Goal: Task Accomplishment & Management: Use online tool/utility

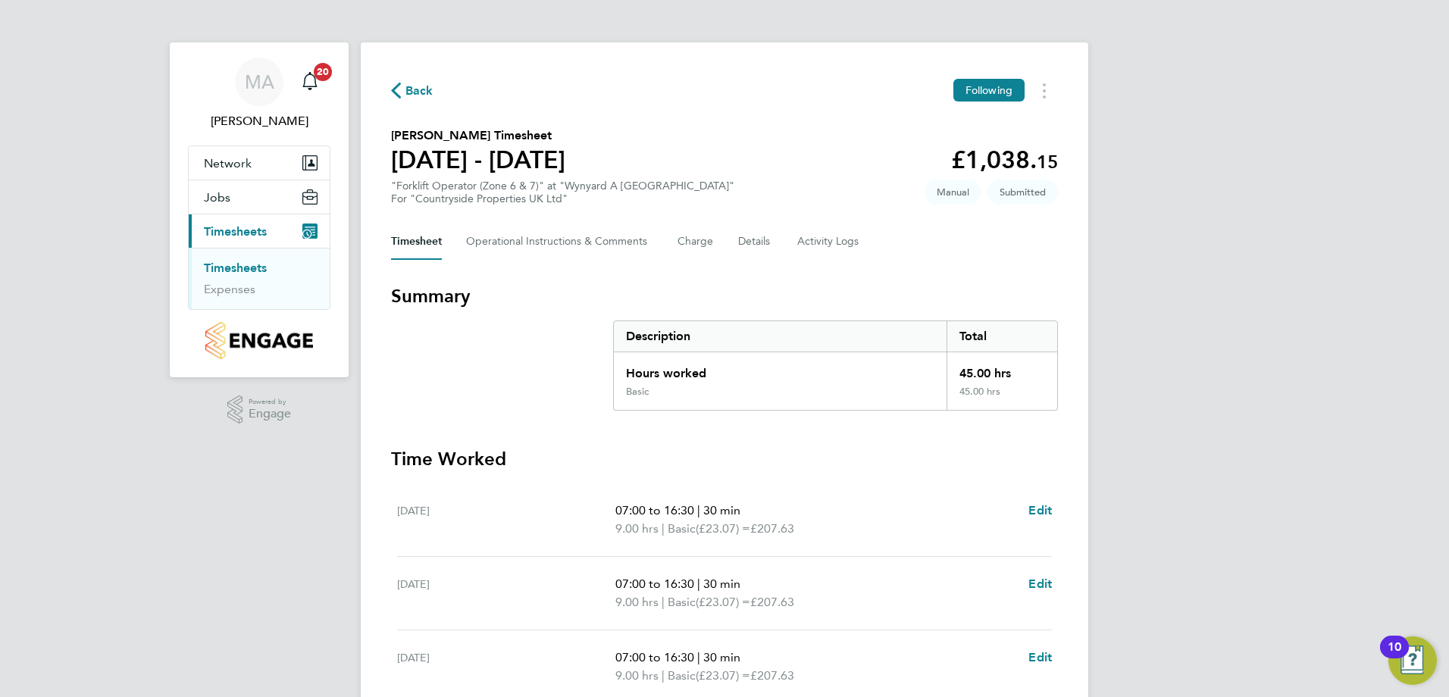
click at [246, 268] on link "Timesheets" at bounding box center [235, 268] width 63 height 14
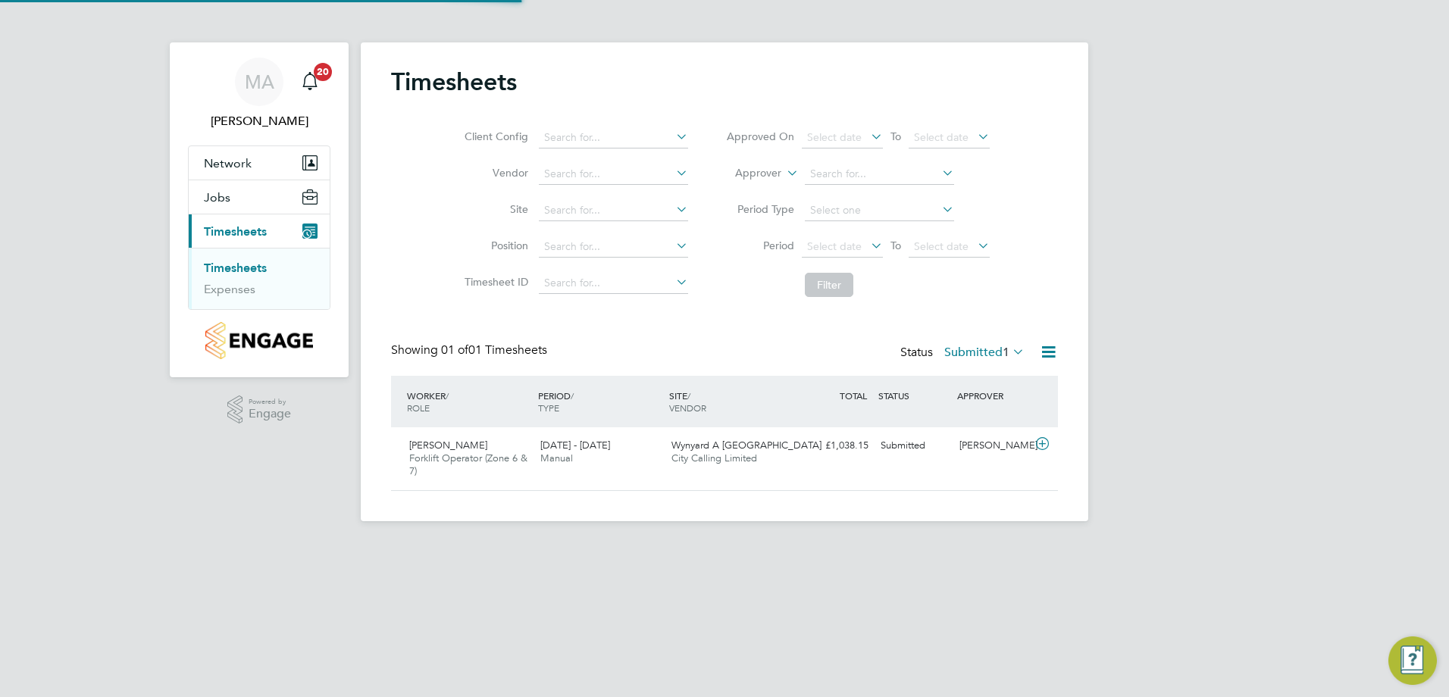
scroll to position [39, 132]
click at [436, 442] on span "[PERSON_NAME]" at bounding box center [448, 445] width 78 height 13
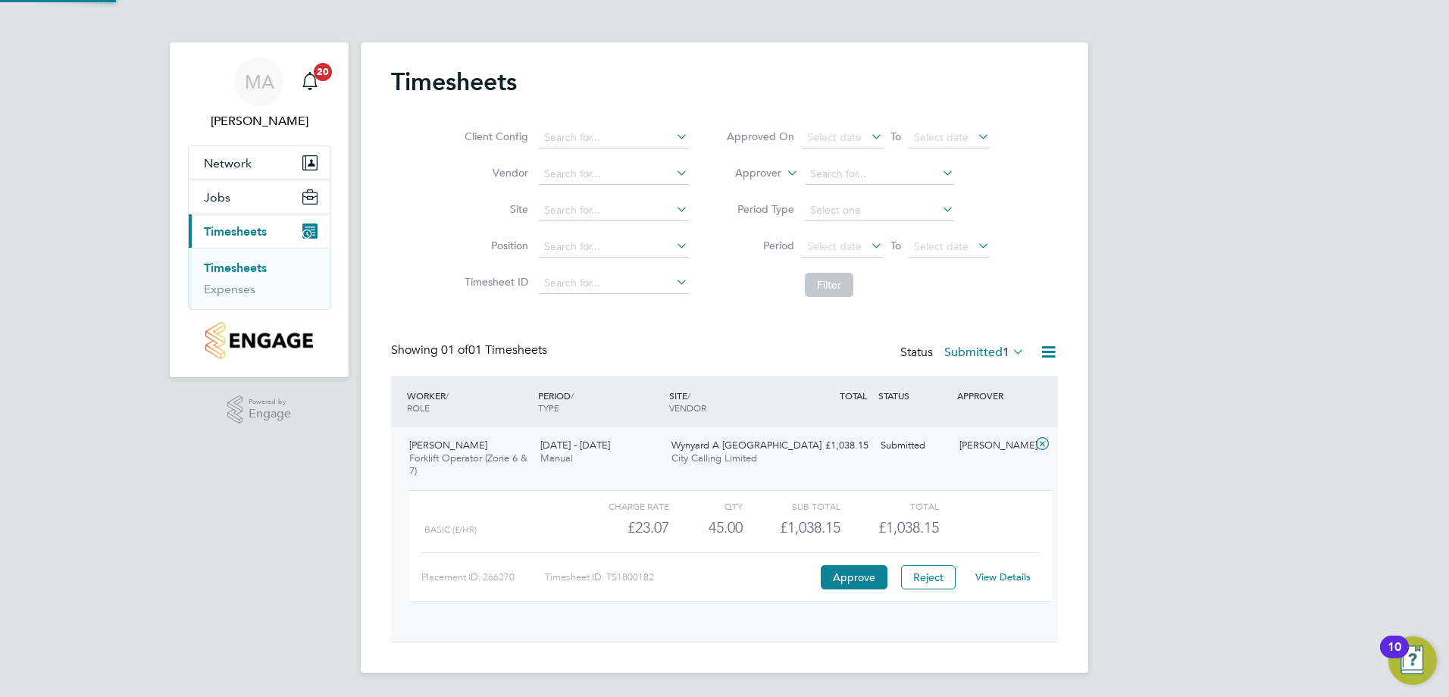
scroll to position [26, 148]
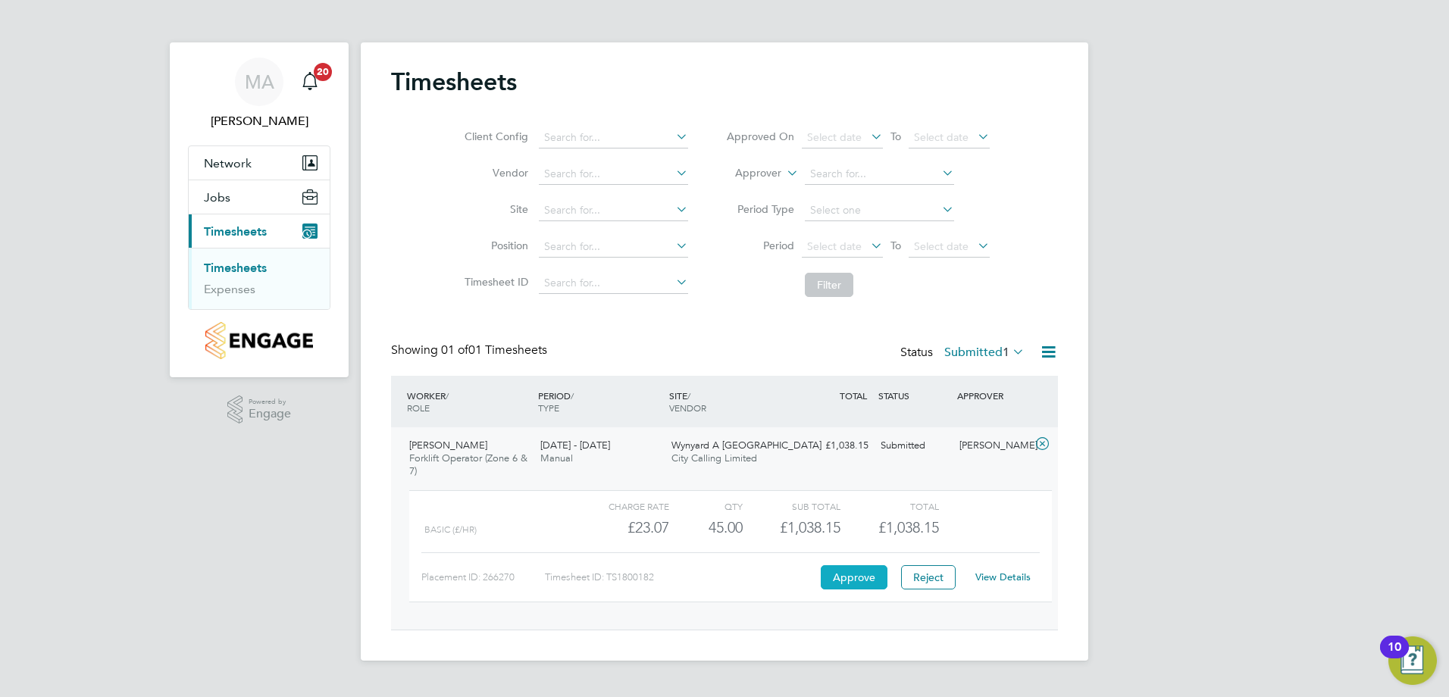
click at [844, 580] on button "Approve" at bounding box center [854, 577] width 67 height 24
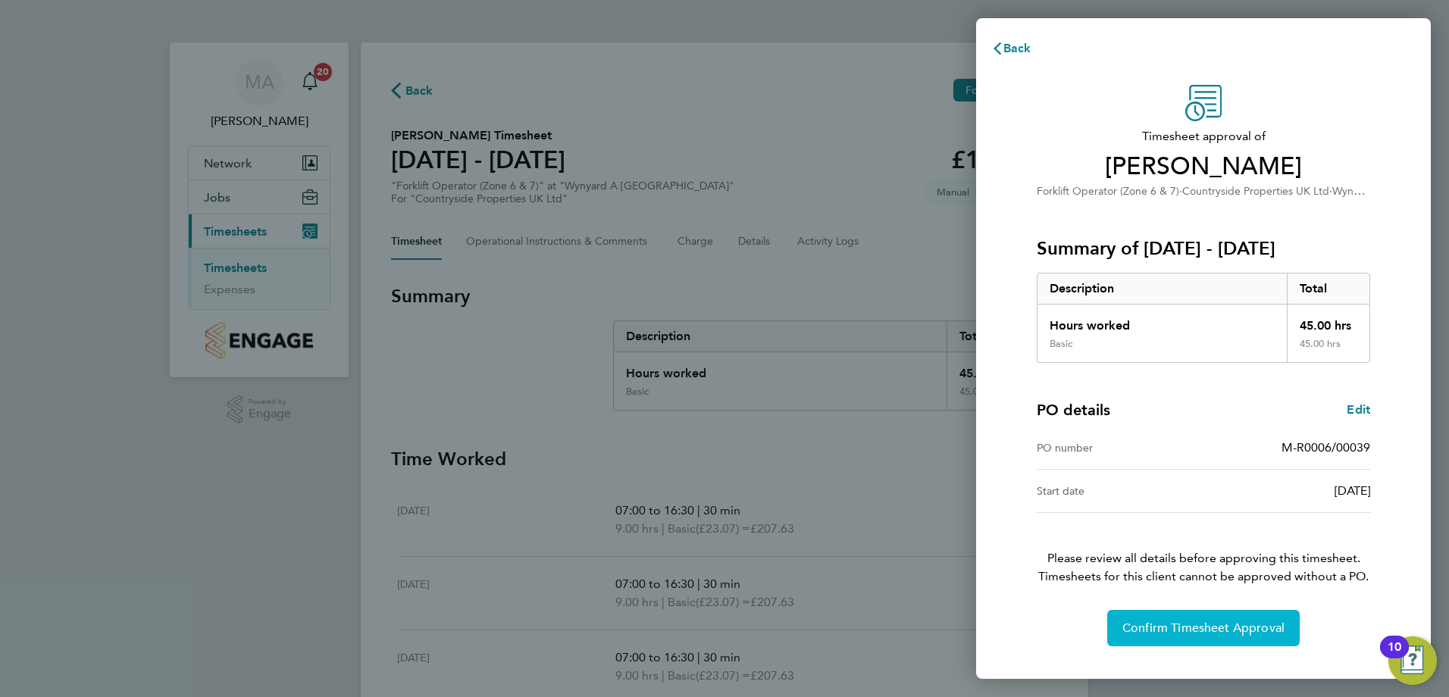
click at [1163, 632] on span "Confirm Timesheet Approval" at bounding box center [1204, 628] width 162 height 15
